Goal: Information Seeking & Learning: Find specific fact

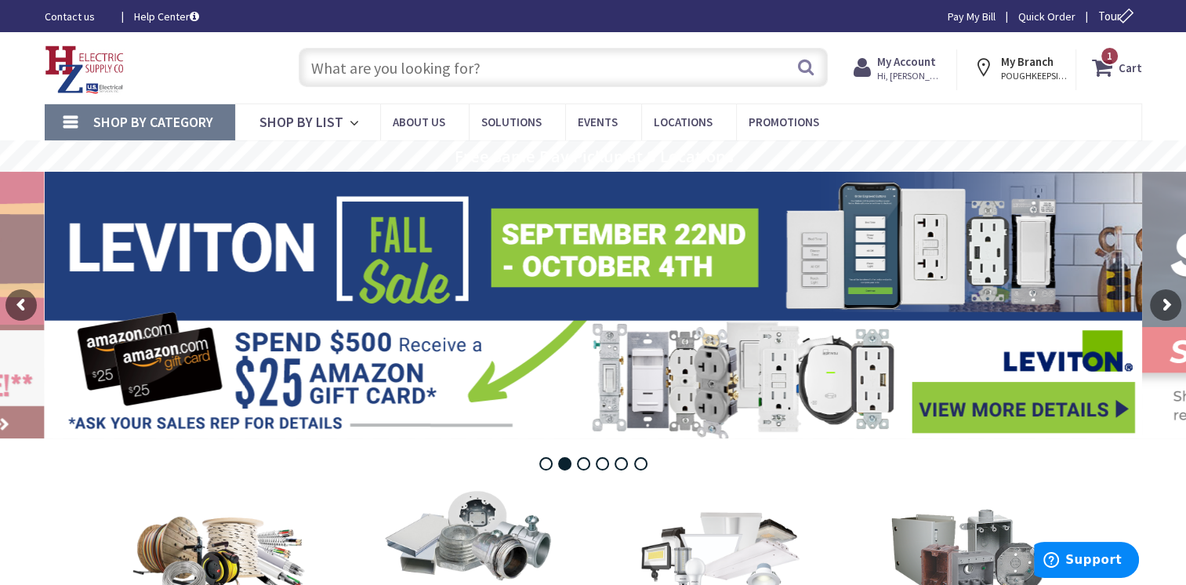
click at [352, 67] on input "text" at bounding box center [563, 67] width 529 height 39
type input "1"
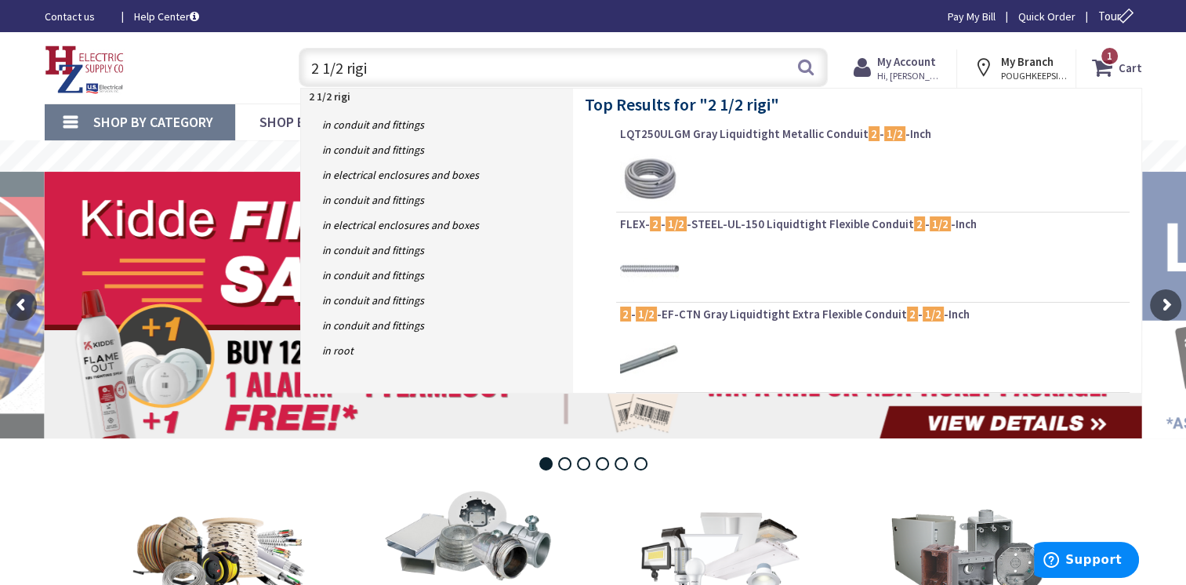
type input "2 1/2 rigid"
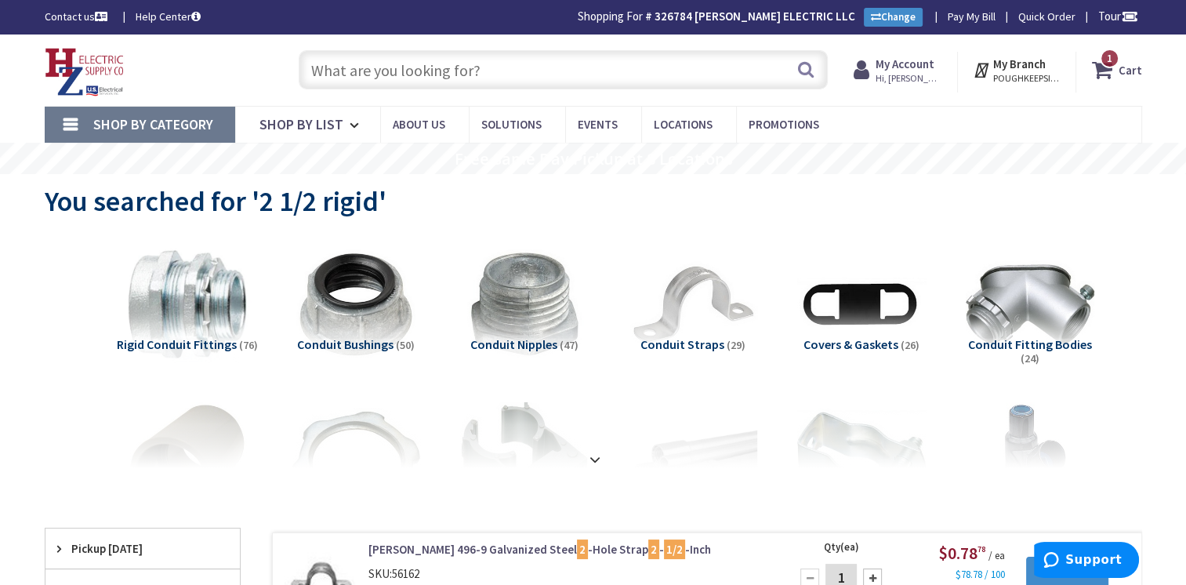
click at [495, 82] on input "text" at bounding box center [563, 69] width 529 height 39
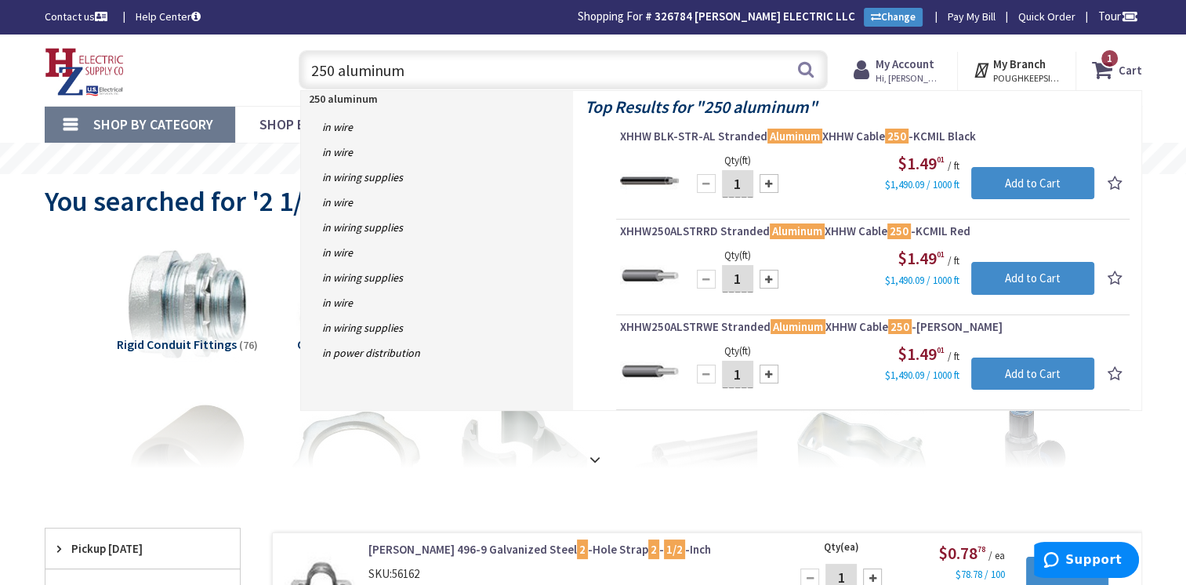
drag, startPoint x: 453, startPoint y: 74, endPoint x: 0, endPoint y: 12, distance: 457.4
click at [6, 34] on div "Skip to Content Toggle Nav 250 aluminum 250 aluminum Search 1 1 1 items Cart" at bounding box center [593, 69] width 1176 height 71
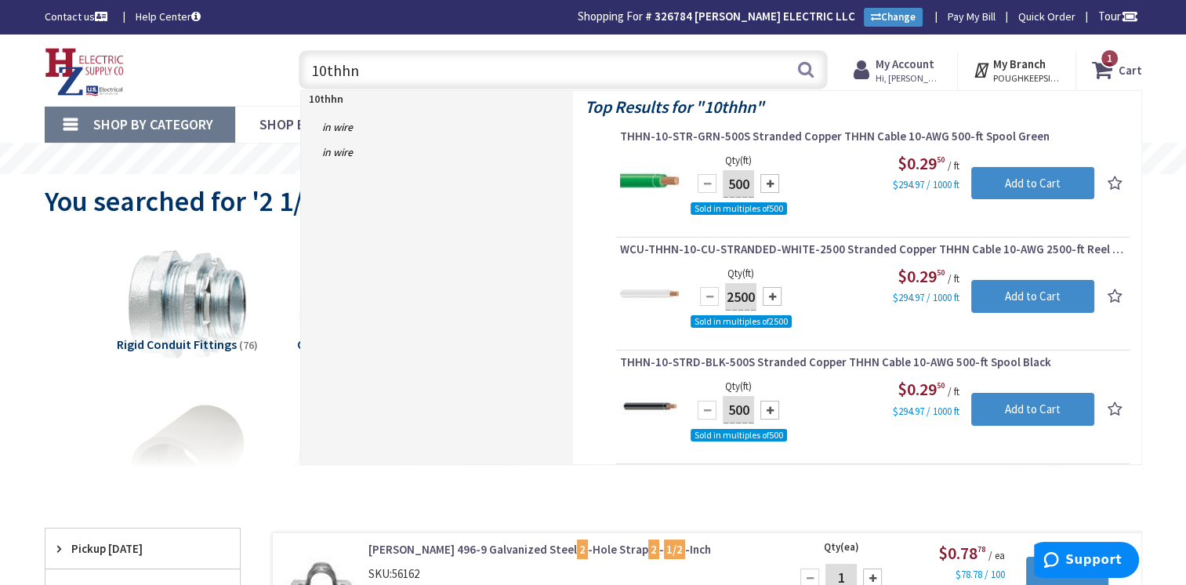
drag, startPoint x: 392, startPoint y: 66, endPoint x: -3, endPoint y: -34, distance: 407.4
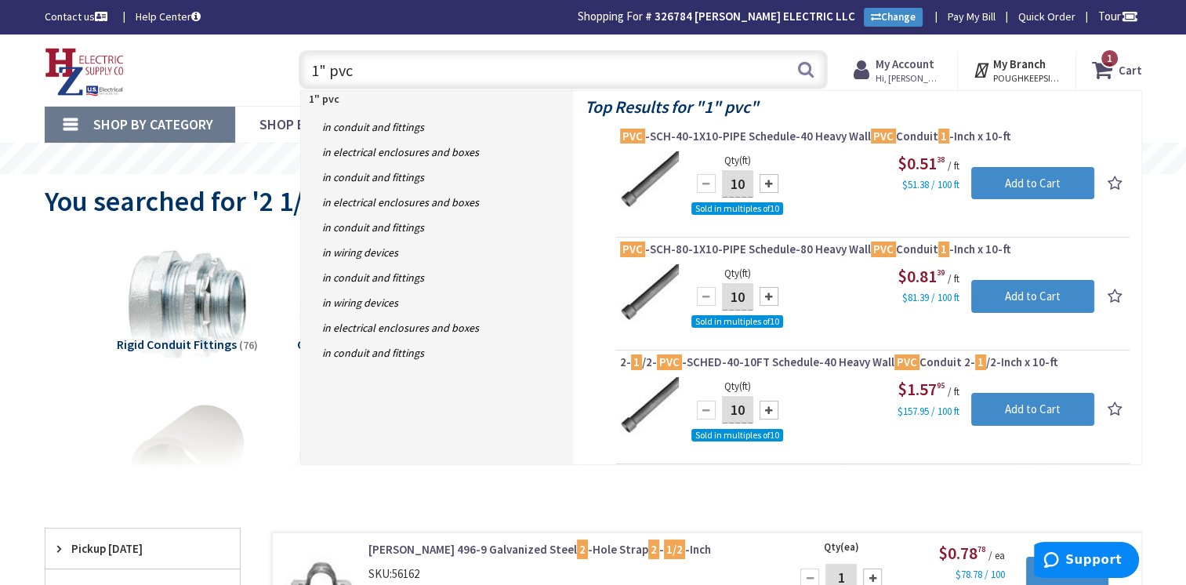
drag, startPoint x: 384, startPoint y: 87, endPoint x: 189, endPoint y: 62, distance: 196.8
click at [190, 62] on div "Toggle Nav 1" pvc 1" pvc Search 1 1 1 items Cart My Cart 1" at bounding box center [593, 70] width 1121 height 53
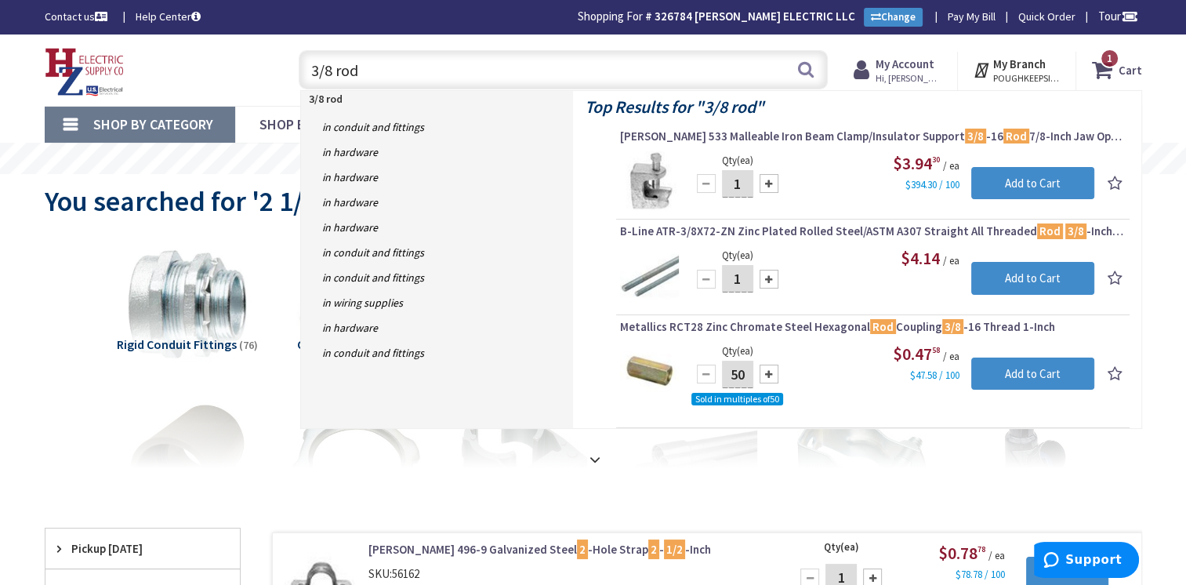
drag, startPoint x: 376, startPoint y: 73, endPoint x: 0, endPoint y: 55, distance: 376.7
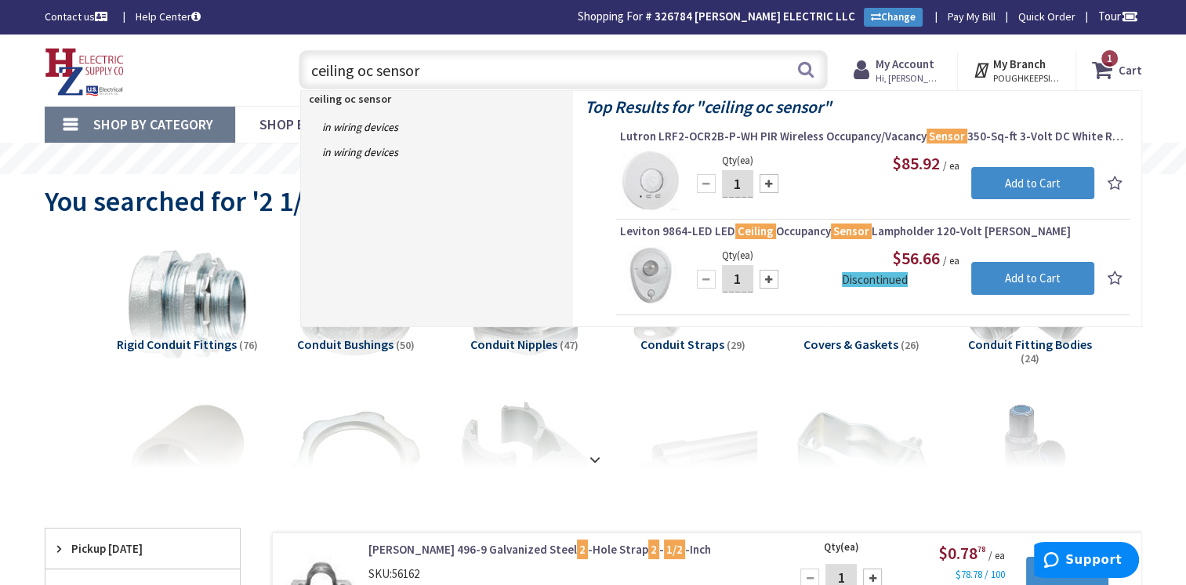
type input "ceiling oc sensor"
